Goal: Obtain resource: Obtain resource

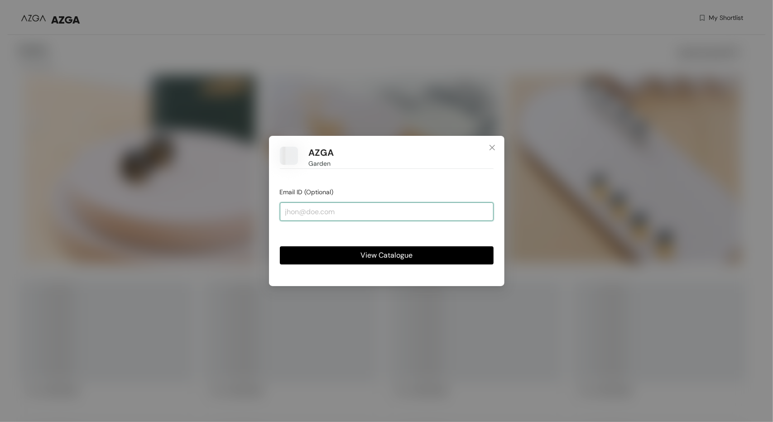
click at [399, 211] on input "email" at bounding box center [387, 211] width 214 height 18
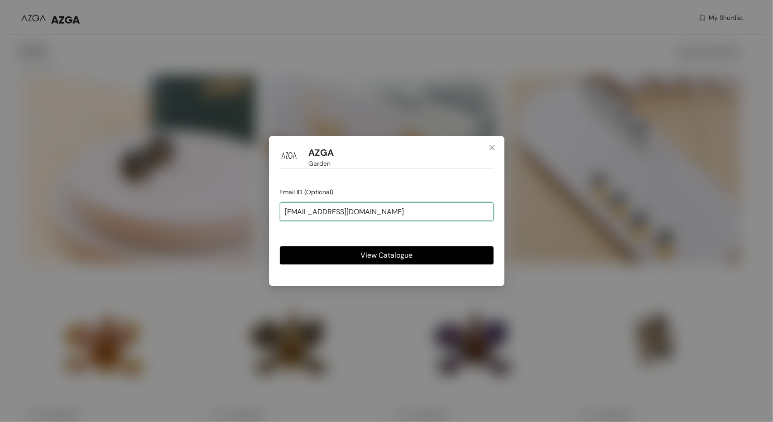
type input "[EMAIL_ADDRESS][DOMAIN_NAME]"
click at [403, 257] on span "View Catalogue" at bounding box center [386, 255] width 52 height 11
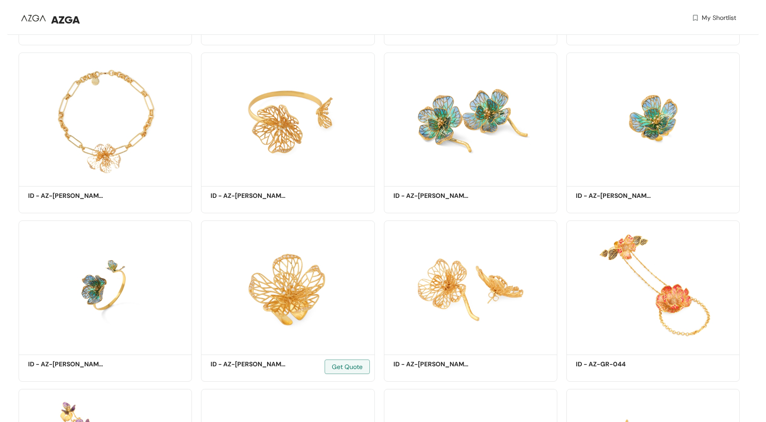
scroll to position [1729, 0]
click at [120, 265] on img at bounding box center [105, 286] width 173 height 131
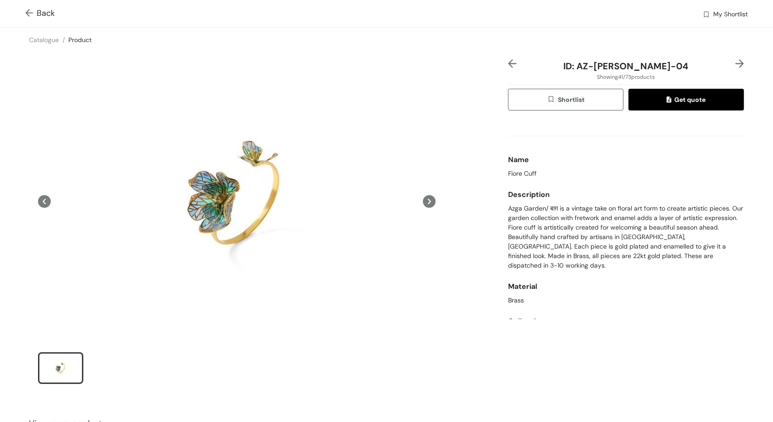
click at [425, 201] on icon at bounding box center [429, 201] width 13 height 13
click at [52, 11] on span "Back" at bounding box center [39, 13] width 29 height 12
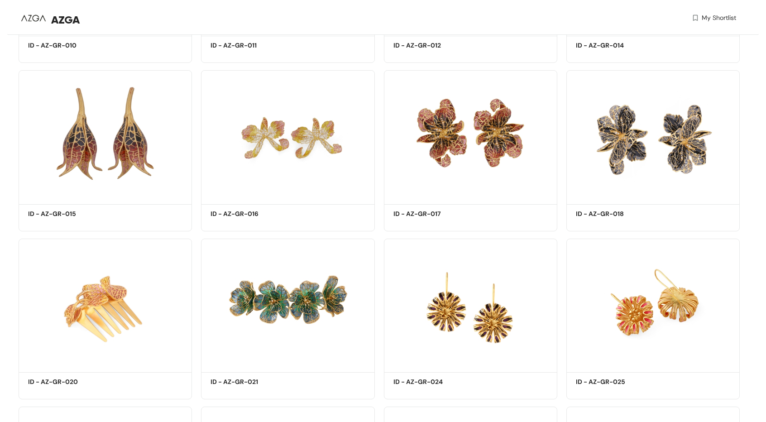
scroll to position [704, 0]
click at [271, 299] on img at bounding box center [287, 303] width 173 height 131
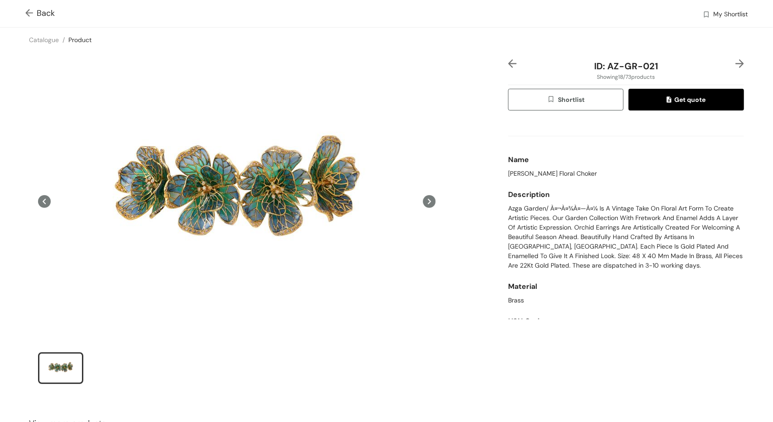
click at [31, 14] on img at bounding box center [30, 14] width 11 height 10
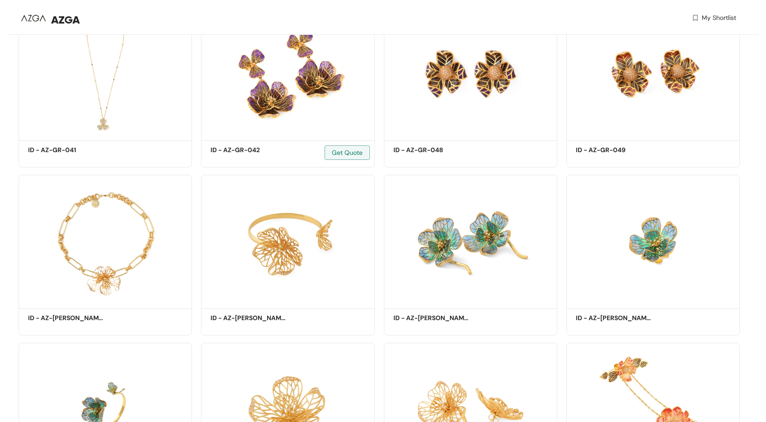
scroll to position [1627, 0]
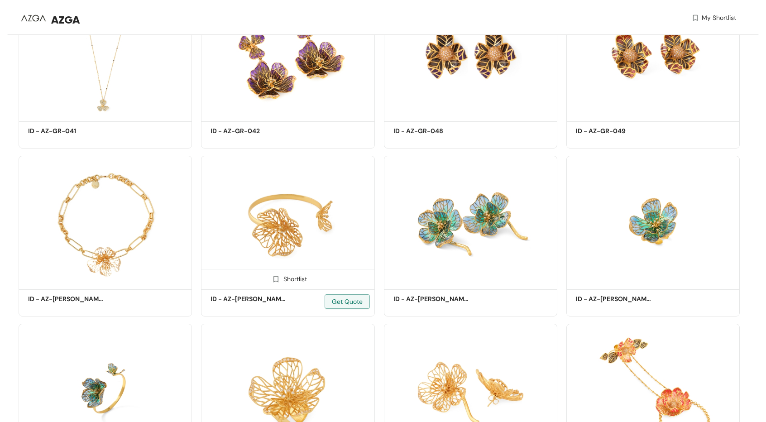
click at [287, 281] on div "Shortlist" at bounding box center [288, 278] width 38 height 9
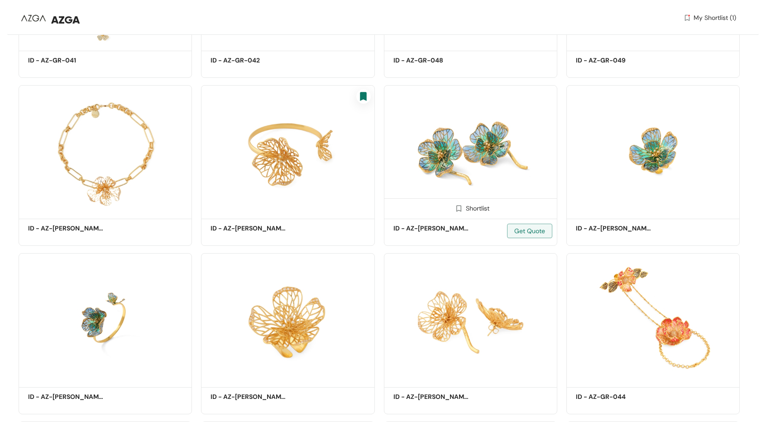
click at [481, 207] on div "Shortlist" at bounding box center [470, 207] width 38 height 9
click at [668, 207] on div "Shortlist" at bounding box center [653, 207] width 38 height 9
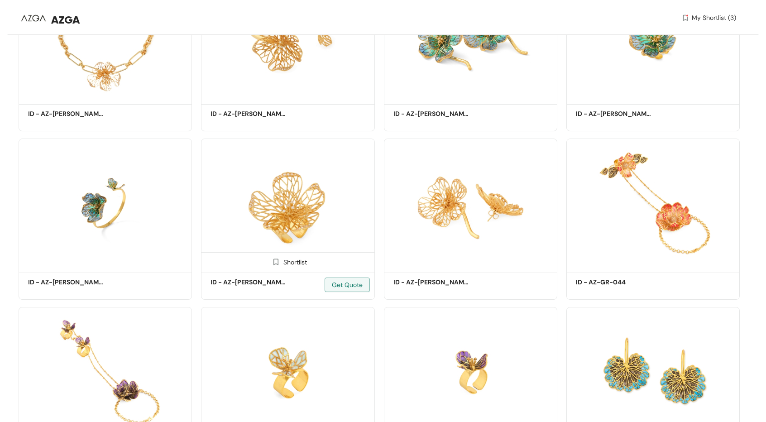
scroll to position [1812, 0]
click at [97, 266] on span at bounding box center [93, 264] width 14 height 14
click at [290, 264] on div "Shortlist" at bounding box center [288, 261] width 38 height 9
click at [467, 263] on div "Shortlist" at bounding box center [470, 261] width 38 height 9
click at [641, 268] on span at bounding box center [641, 264] width 14 height 14
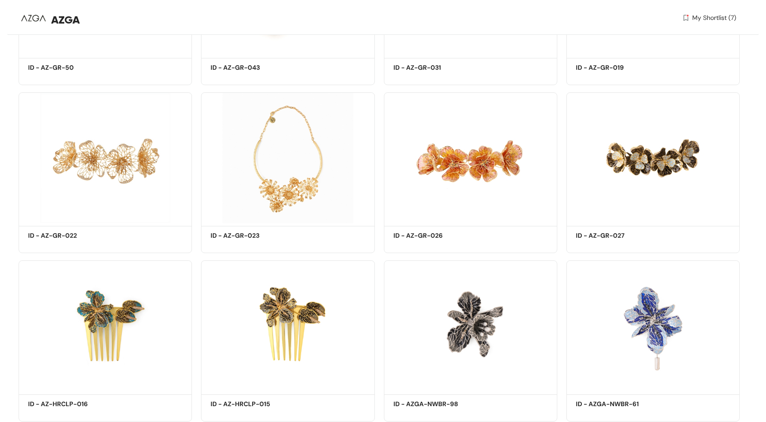
scroll to position [2363, 0]
click at [149, 215] on div "Shortlist" at bounding box center [105, 214] width 173 height 18
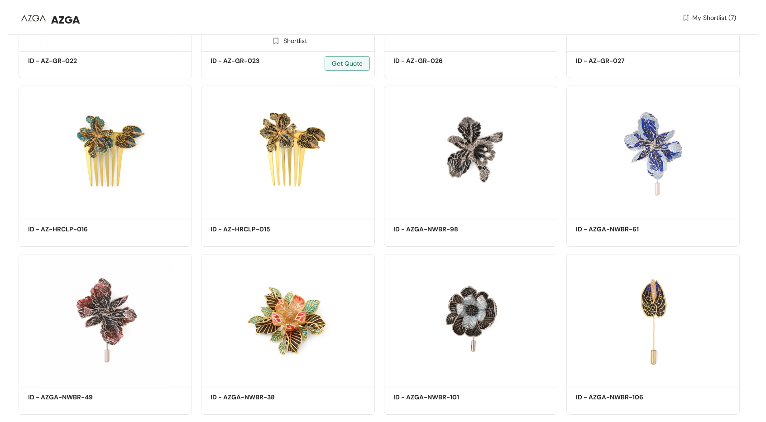
scroll to position [2537, 0]
click at [279, 235] on h5 "ID - AZ-HRCLP-015" at bounding box center [249, 230] width 77 height 10
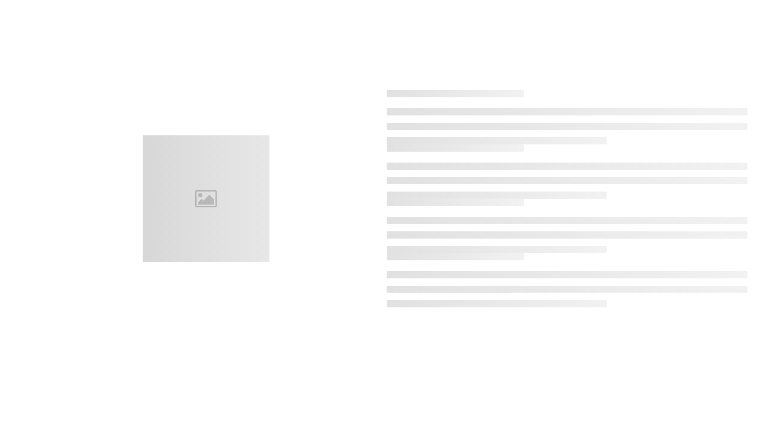
scroll to position [25, 0]
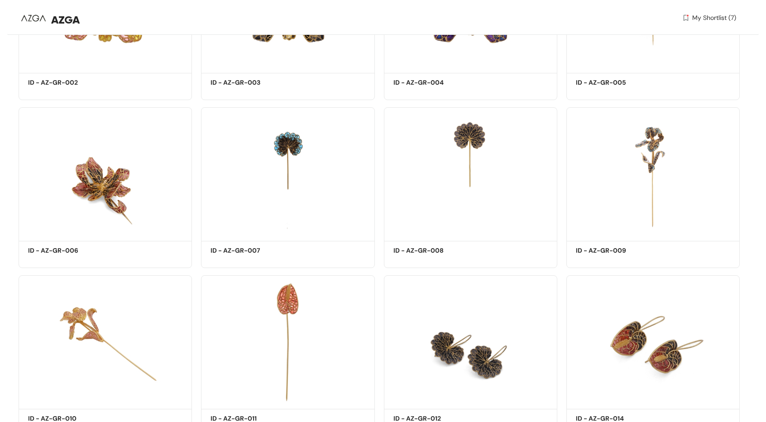
scroll to position [331, 0]
click at [672, 227] on div "Shortlist" at bounding box center [653, 229] width 38 height 9
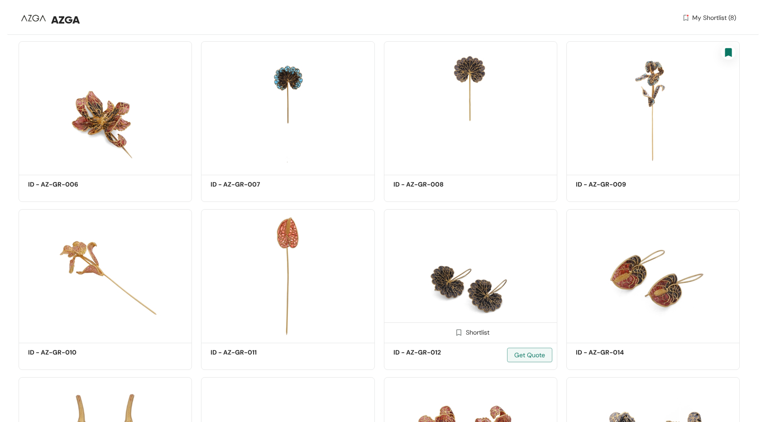
scroll to position [396, 0]
click at [92, 327] on div "Shortlist" at bounding box center [105, 332] width 173 height 18
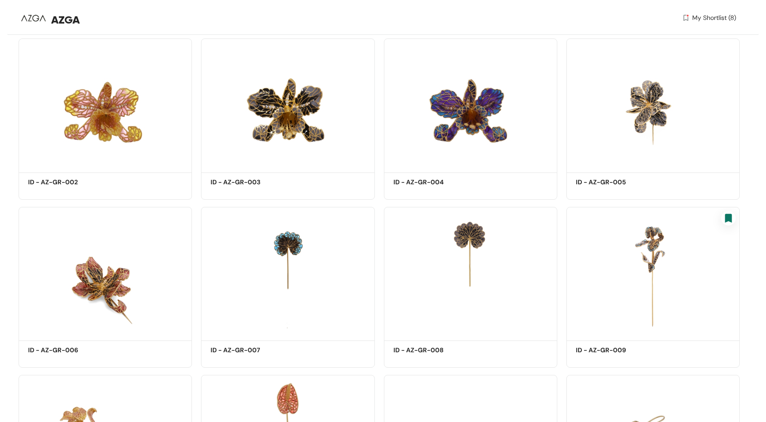
scroll to position [0, 0]
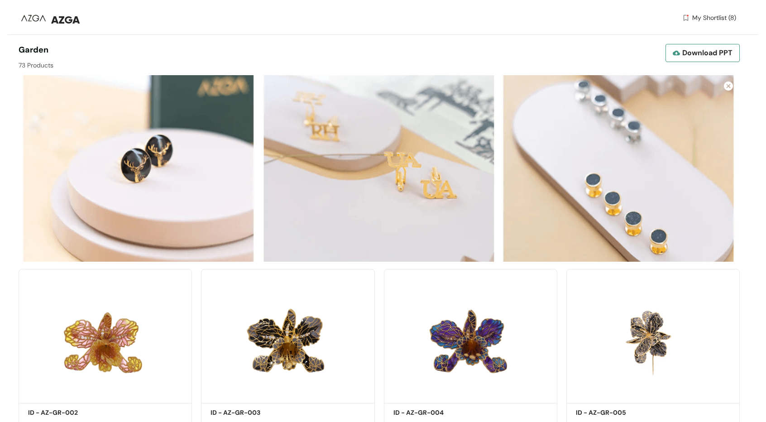
click at [703, 49] on span "Download PPT" at bounding box center [707, 52] width 50 height 11
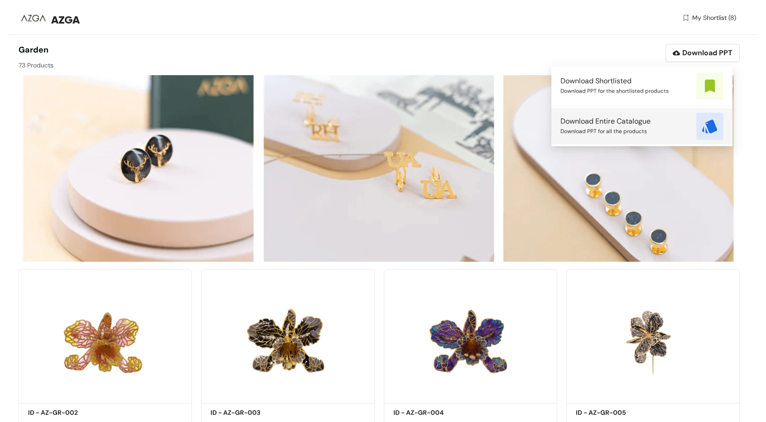
click at [636, 129] on span "Download PPT for all the products" at bounding box center [604, 131] width 86 height 10
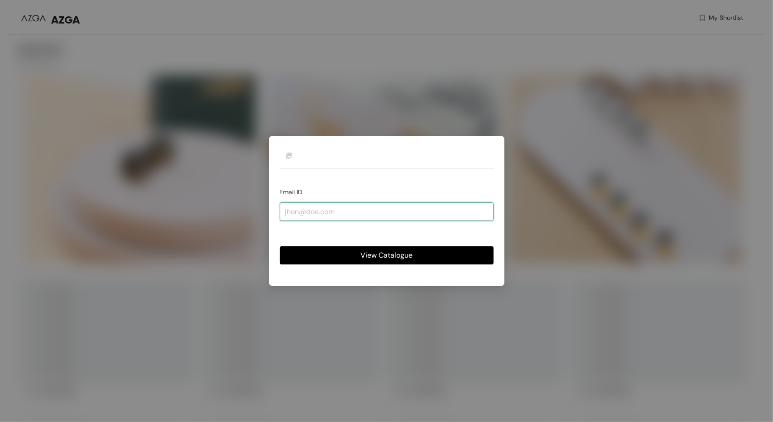
click at [366, 212] on input "email" at bounding box center [387, 211] width 214 height 18
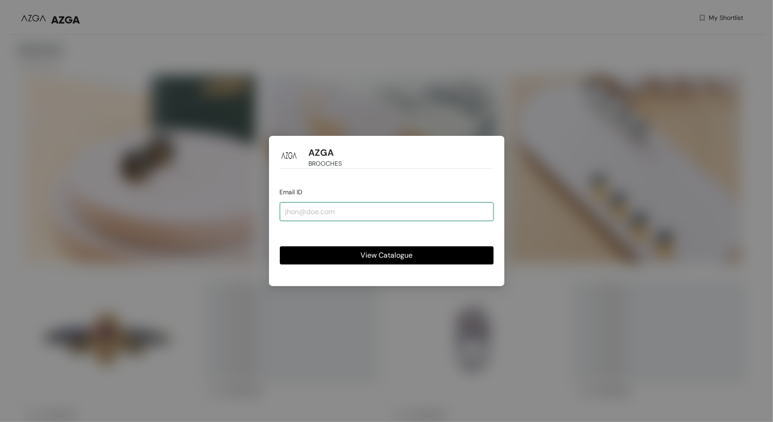
type input "[EMAIL_ADDRESS][DOMAIN_NAME]"
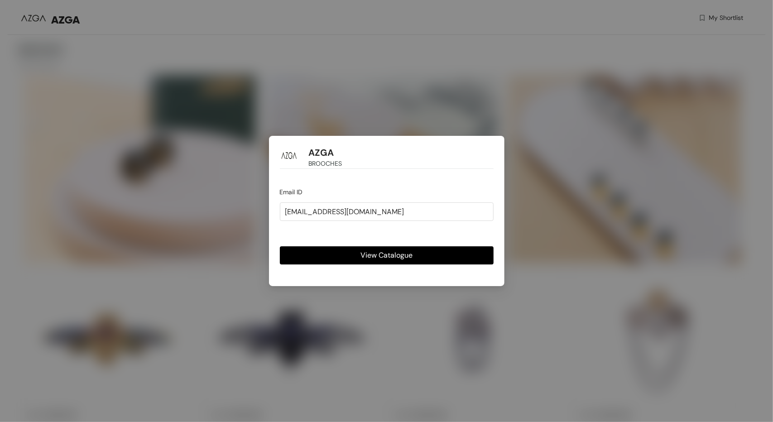
click at [366, 258] on span "View Catalogue" at bounding box center [386, 255] width 52 height 11
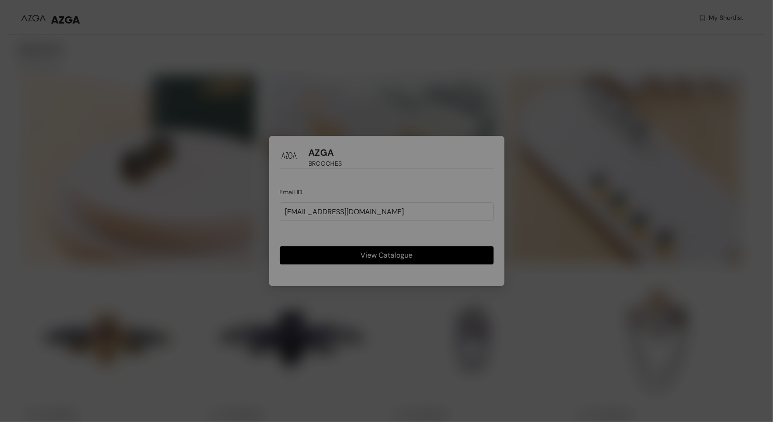
click at [398, 255] on div "Otp verfication Enter OTP sent on ramonanacunicole@gmail.com OTP valid for 0 3 …" at bounding box center [386, 210] width 235 height 155
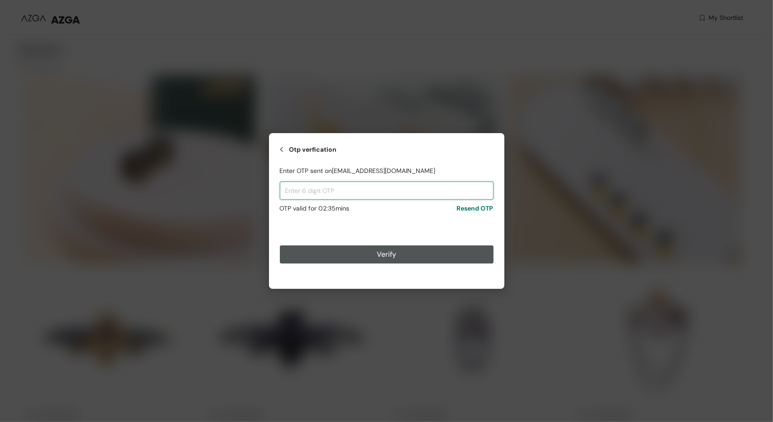
click at [327, 198] on input "text" at bounding box center [387, 191] width 214 height 18
paste input "440295"
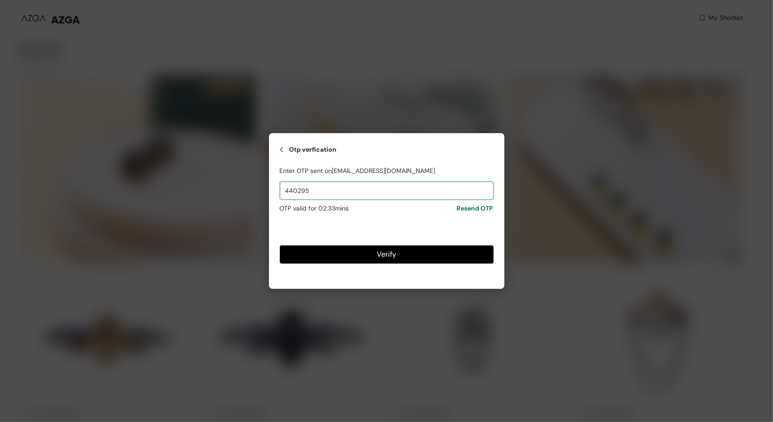
type input "440295"
click at [342, 249] on button "Verify" at bounding box center [387, 254] width 214 height 18
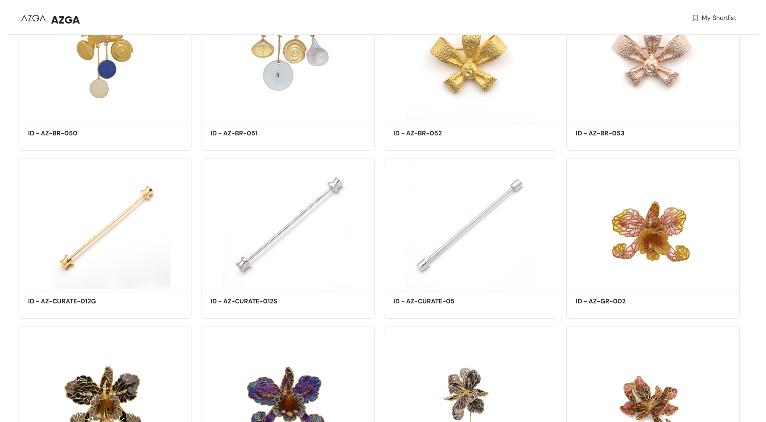
scroll to position [1964, 0]
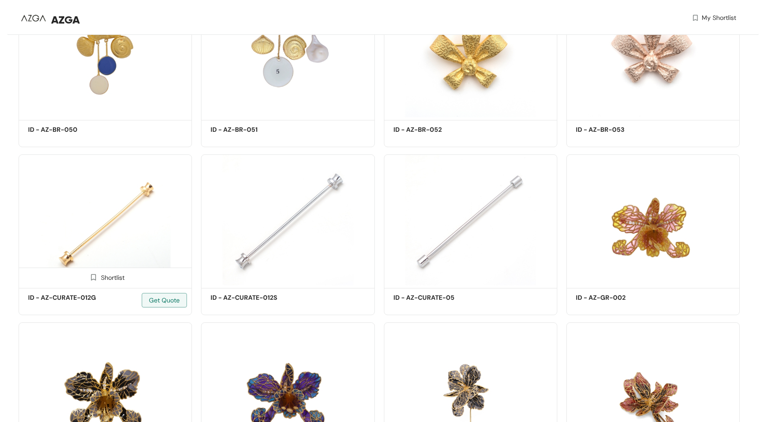
click at [118, 278] on div "Shortlist" at bounding box center [105, 277] width 38 height 9
click at [284, 275] on div "Shortlist" at bounding box center [288, 277] width 38 height 9
click at [465, 278] on div "Shortlist" at bounding box center [470, 277] width 38 height 9
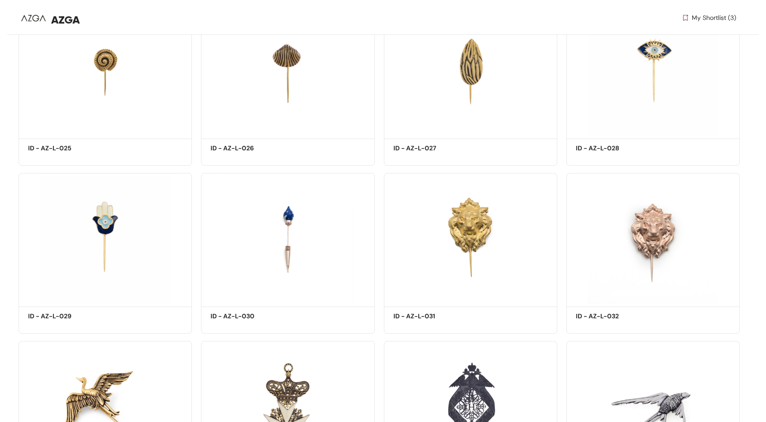
scroll to position [3148, 0]
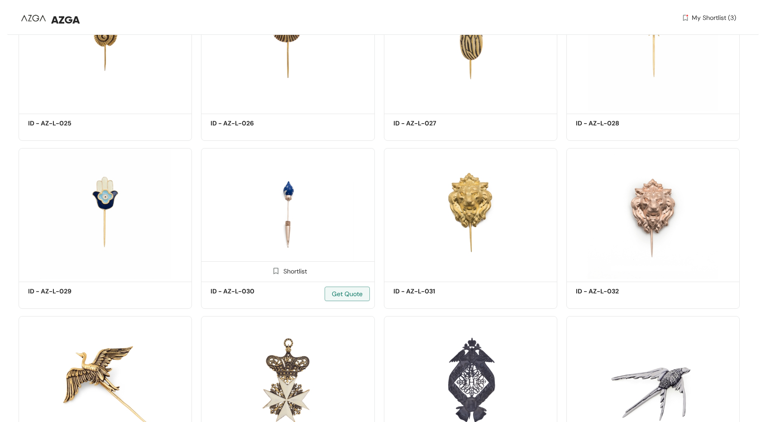
click at [296, 269] on div "Shortlist" at bounding box center [288, 270] width 38 height 9
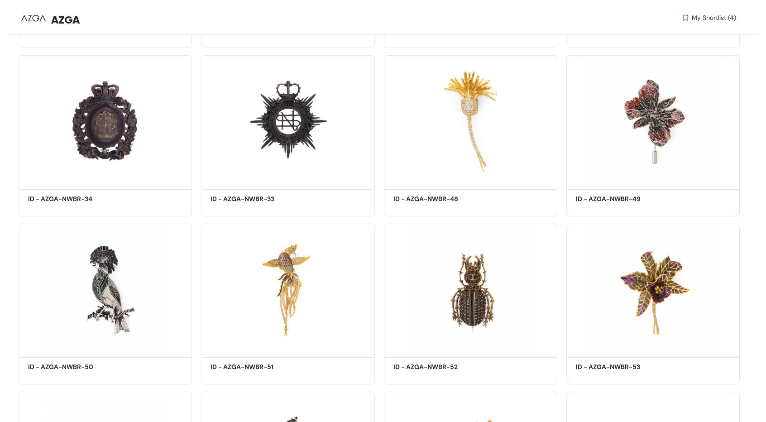
scroll to position [4921, 0]
click at [306, 348] on div "Shortlist" at bounding box center [288, 346] width 38 height 9
click at [470, 181] on div "Shortlist" at bounding box center [470, 178] width 38 height 9
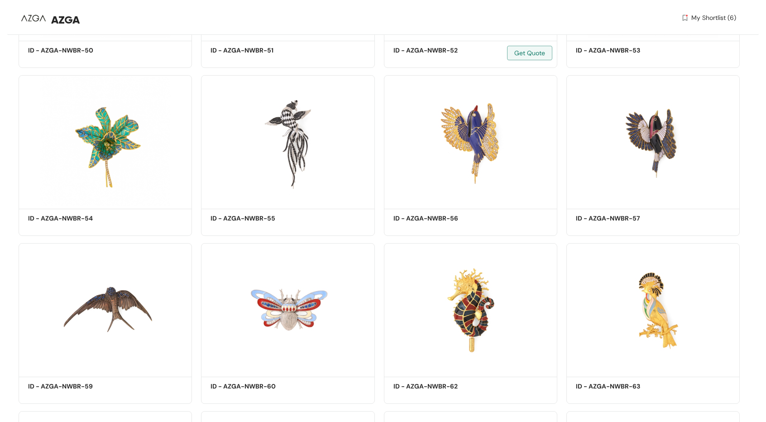
scroll to position [5238, 0]
click at [85, 205] on div "Shortlist" at bounding box center [105, 197] width 173 height 18
click at [117, 195] on div "Shortlist" at bounding box center [105, 197] width 173 height 18
click at [108, 200] on div "Shortlist" at bounding box center [105, 197] width 38 height 9
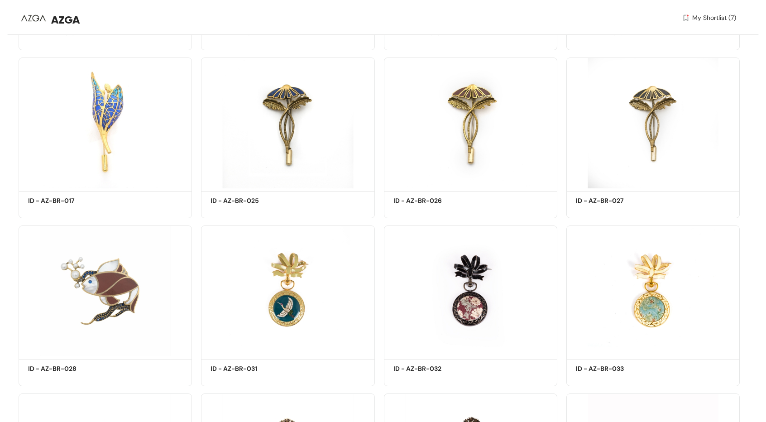
scroll to position [884, 0]
click at [108, 183] on div "Shortlist" at bounding box center [105, 180] width 38 height 9
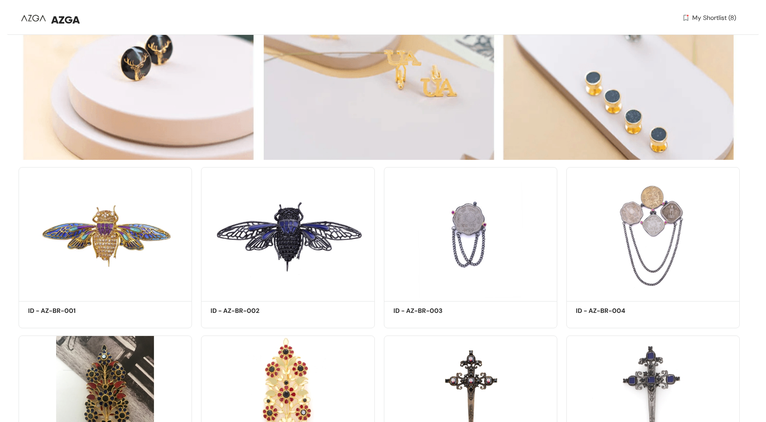
scroll to position [0, 0]
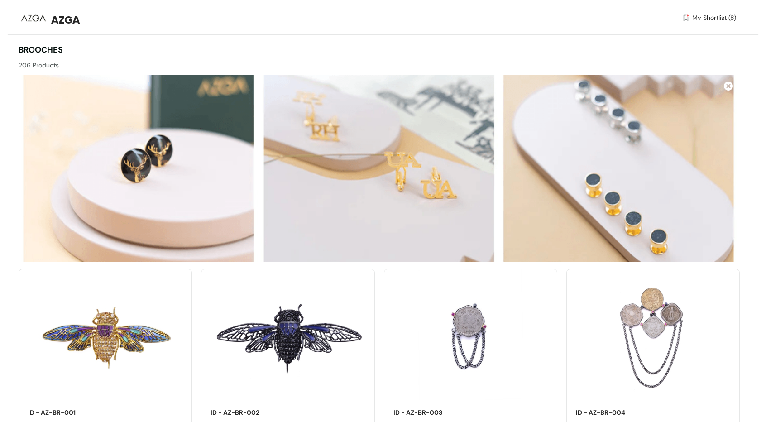
click at [710, 13] on div "AZGA My Shortlist (8)" at bounding box center [378, 19] width 718 height 39
click at [706, 19] on span "My Shortlist (8)" at bounding box center [714, 18] width 44 height 10
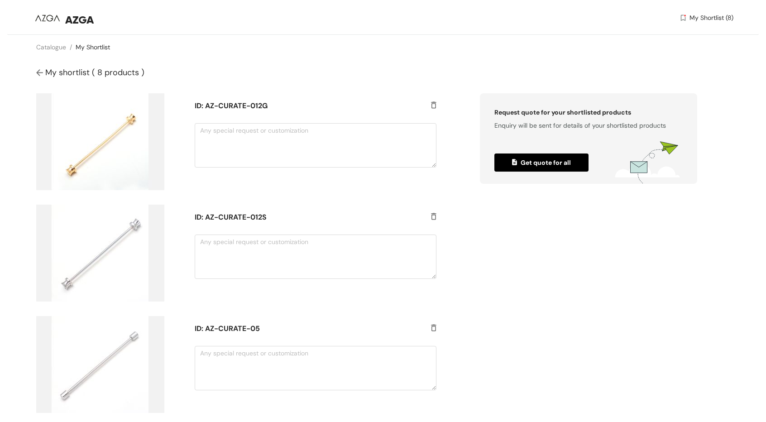
click at [38, 72] on img at bounding box center [40, 73] width 9 height 10
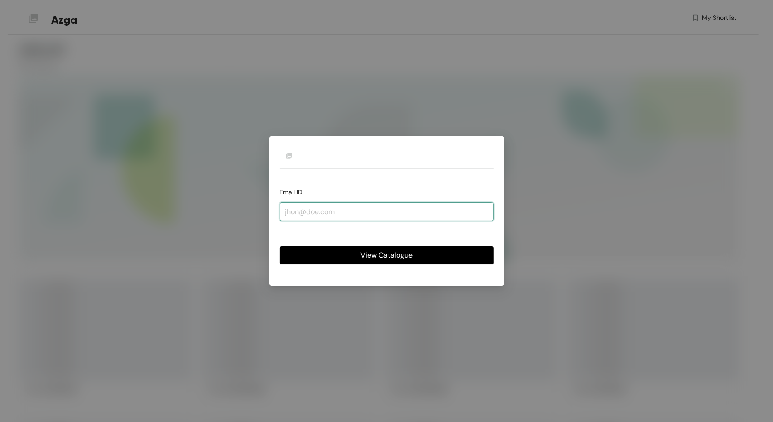
click at [311, 211] on input "email" at bounding box center [387, 211] width 214 height 18
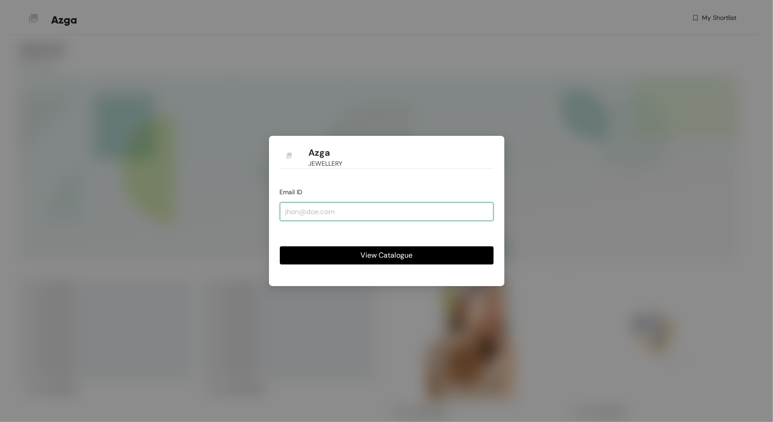
type input "[EMAIL_ADDRESS][DOMAIN_NAME]"
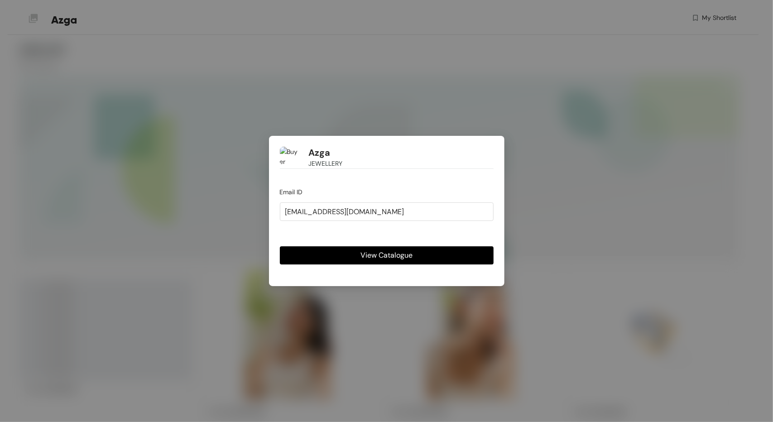
click at [359, 251] on button "View Catalogue" at bounding box center [387, 255] width 214 height 18
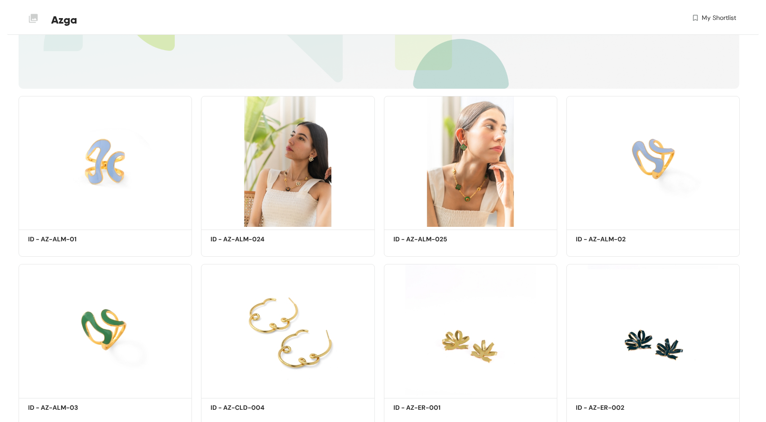
scroll to position [174, 0]
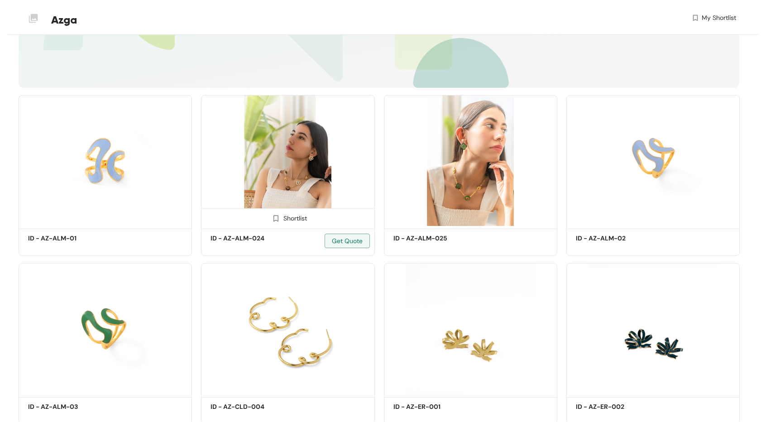
click at [335, 181] on img at bounding box center [287, 160] width 173 height 131
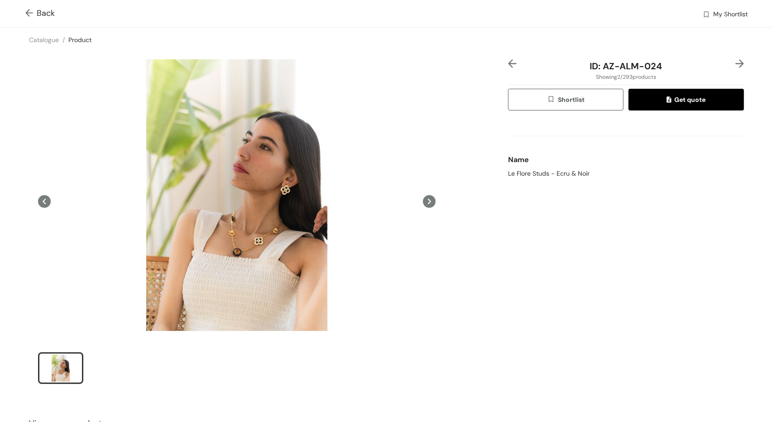
click at [28, 17] on img at bounding box center [30, 14] width 11 height 10
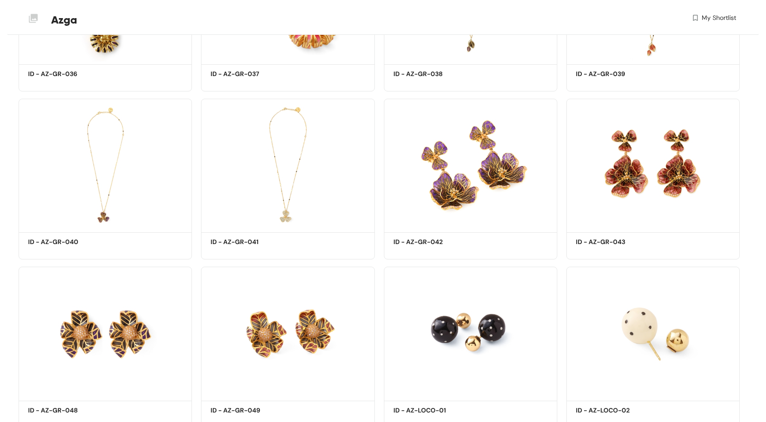
scroll to position [2433, 0]
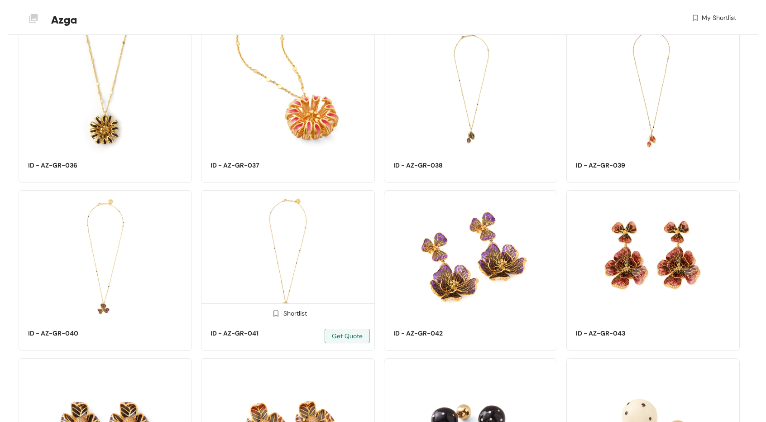
click at [295, 242] on img at bounding box center [287, 255] width 173 height 131
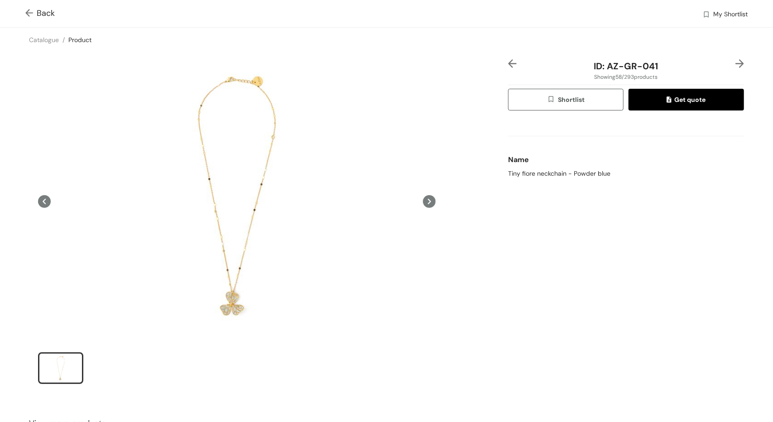
click at [24, 14] on div "Back My Shortlist" at bounding box center [386, 13] width 773 height 27
click at [28, 14] on img at bounding box center [30, 14] width 11 height 10
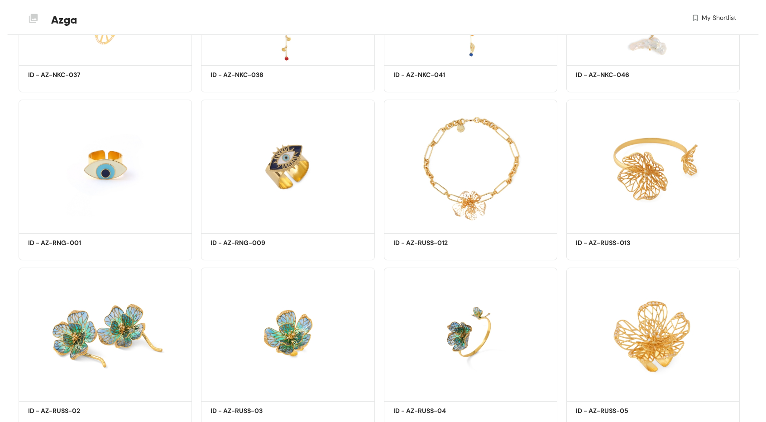
scroll to position [4197, 0]
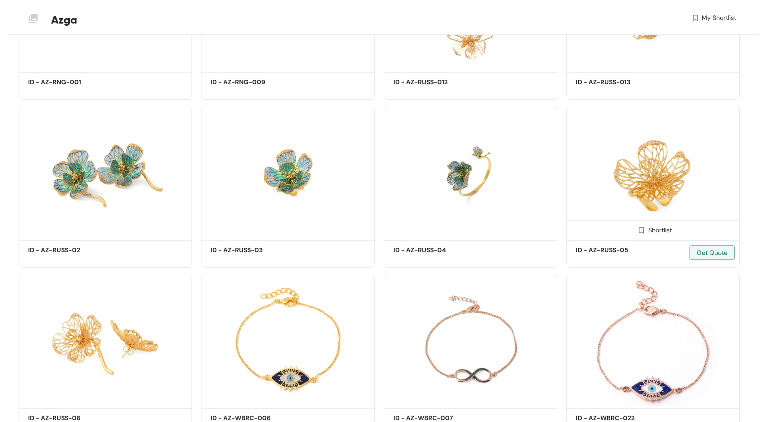
click at [648, 232] on div "Shortlist" at bounding box center [653, 229] width 38 height 9
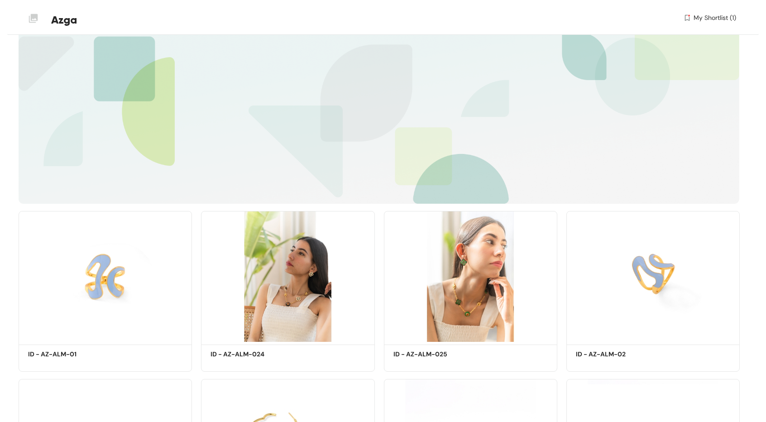
scroll to position [0, 0]
